Goal: Navigation & Orientation: Find specific page/section

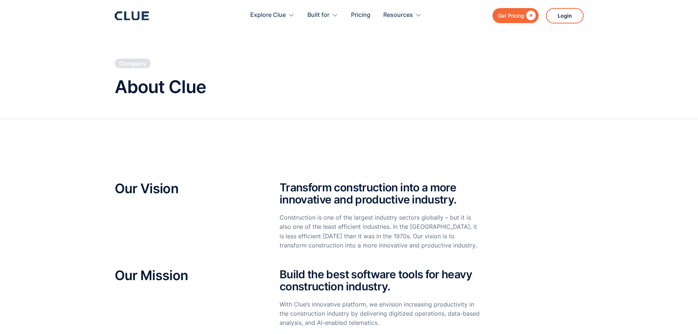
click at [139, 14] on icon at bounding box center [135, 15] width 8 height 9
click at [132, 11] on icon at bounding box center [132, 15] width 34 height 9
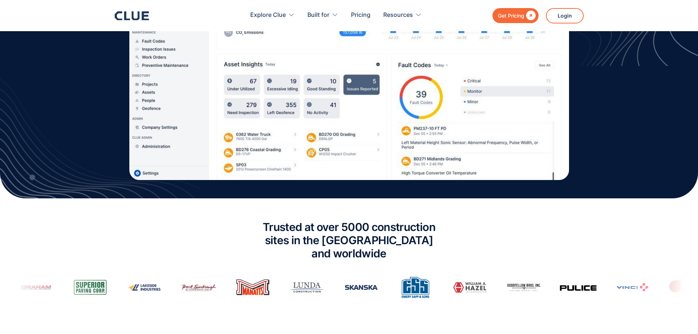
scroll to position [426, 0]
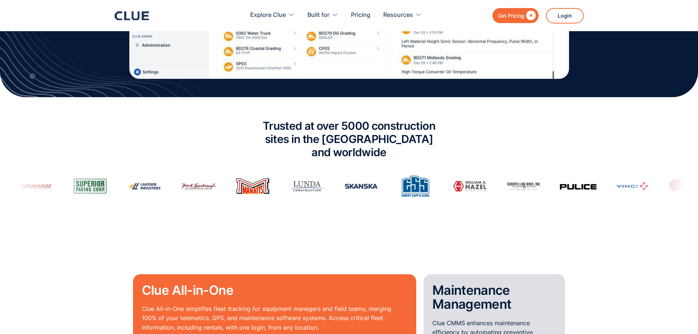
click at [429, 196] on section "Trusted at over 5000 construction sites in the USA and worldwide" at bounding box center [349, 172] width 698 height 151
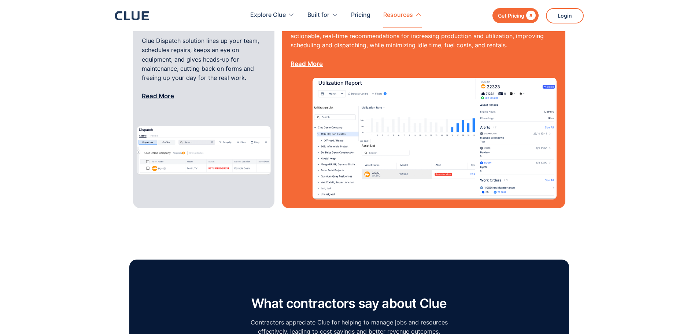
scroll to position [949, 0]
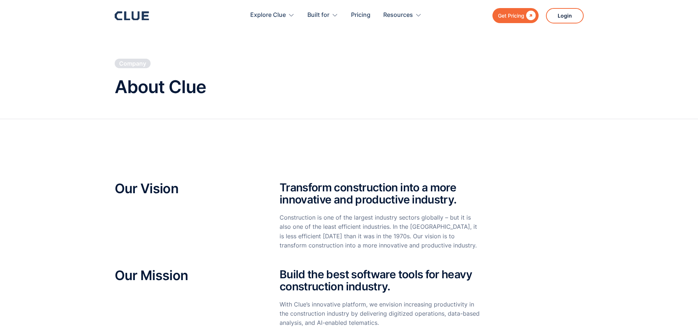
click at [130, 10] on div "Get Pricing  Explore Clue Solutions Tailored solutions for your construction e…" at bounding box center [349, 15] width 469 height 31
click at [124, 15] on icon at bounding box center [132, 15] width 34 height 9
